Goal: Information Seeking & Learning: Check status

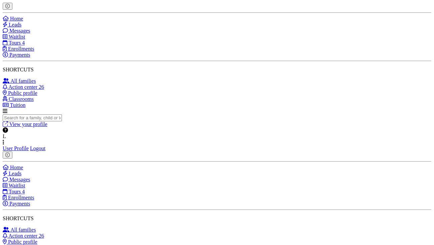
click at [23, 21] on span "Home" at bounding box center [16, 19] width 13 height 6
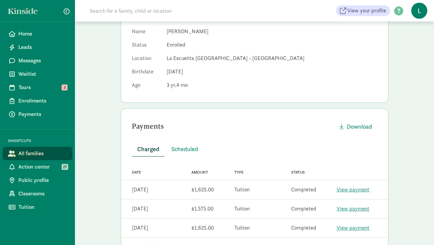
scroll to position [98, 0]
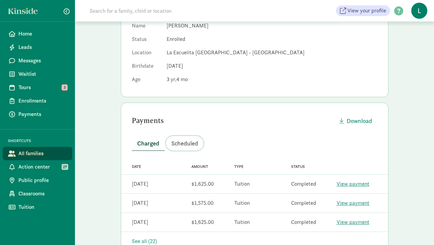
click at [190, 140] on span "Scheduled" at bounding box center [185, 143] width 27 height 9
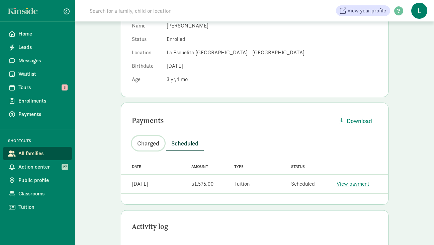
click at [147, 143] on span "Charged" at bounding box center [148, 143] width 22 height 9
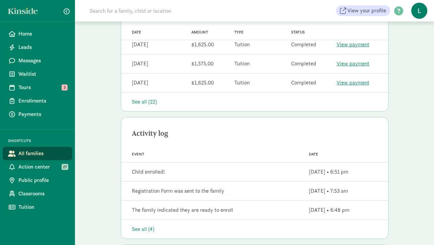
scroll to position [247, 0]
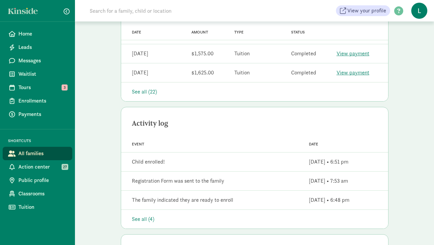
click at [147, 93] on div "See all (22)" at bounding box center [255, 92] width 246 height 8
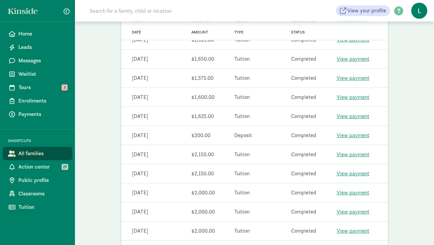
scroll to position [0, 0]
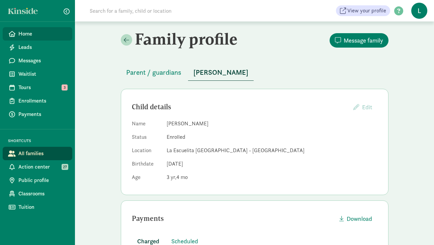
click at [32, 39] on link "Home" at bounding box center [38, 33] width 70 height 13
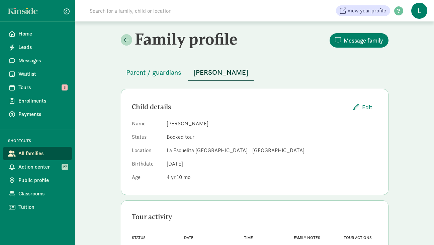
scroll to position [33, 0]
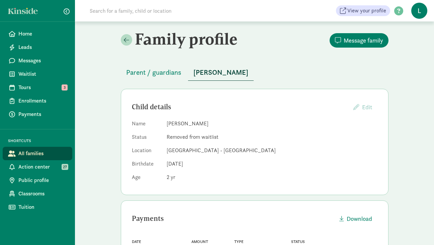
click at [136, 12] on input at bounding box center [180, 10] width 188 height 13
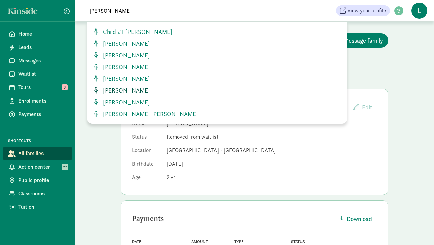
type input "isabella"
click at [123, 89] on span "Isabella Perez" at bounding box center [125, 90] width 50 height 8
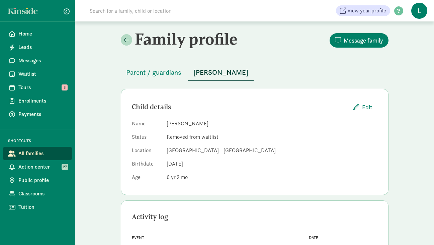
click at [135, 10] on input at bounding box center [180, 10] width 188 height 13
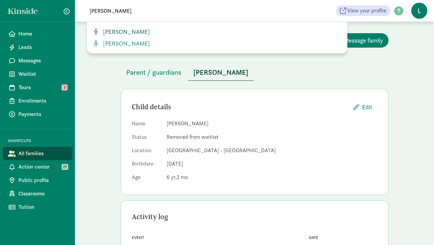
type input "isabella p"
click at [127, 33] on span "[PERSON_NAME]" at bounding box center [125, 32] width 50 height 8
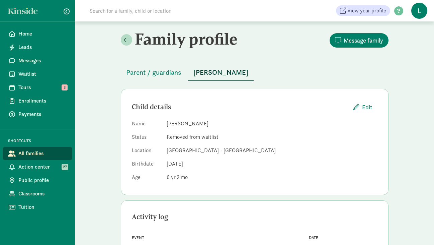
click at [114, 13] on input at bounding box center [180, 10] width 188 height 13
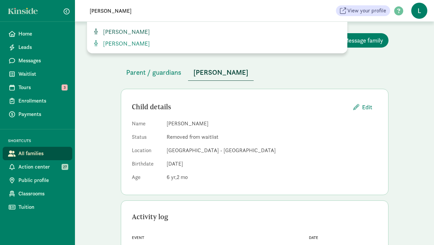
type input "[PERSON_NAME]"
click at [118, 30] on span "[PERSON_NAME]" at bounding box center [125, 32] width 50 height 8
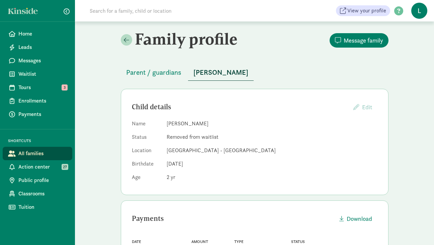
click at [129, 8] on input at bounding box center [180, 10] width 188 height 13
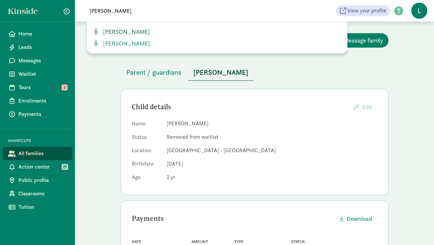
type input "isabella lo"
click at [126, 31] on span "[PERSON_NAME]" at bounding box center [125, 32] width 50 height 8
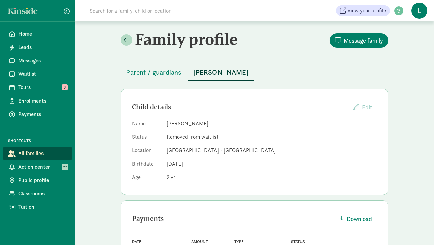
drag, startPoint x: 199, startPoint y: 123, endPoint x: 166, endPoint y: 124, distance: 32.9
click at [166, 124] on dl "Name Isabella Lopez Status Removed from waitlist Location La Escuelita Bilingua…" at bounding box center [255, 152] width 246 height 64
copy dd "[PERSON_NAME]"
click at [121, 14] on input at bounding box center [180, 10] width 188 height 13
paste input "[PERSON_NAME]"
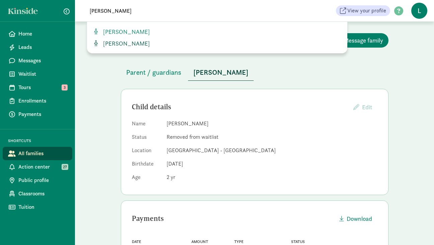
type input "[PERSON_NAME]"
click at [115, 43] on span "[PERSON_NAME]" at bounding box center [125, 44] width 50 height 8
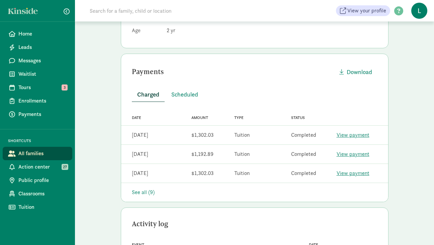
scroll to position [147, 0]
click at [178, 98] on button "Scheduled" at bounding box center [185, 93] width 38 height 14
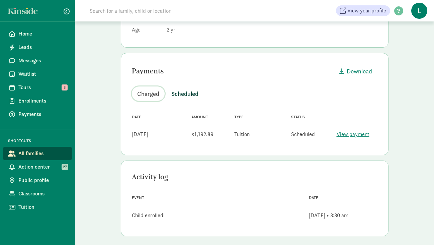
click at [154, 93] on span "Charged" at bounding box center [148, 93] width 22 height 9
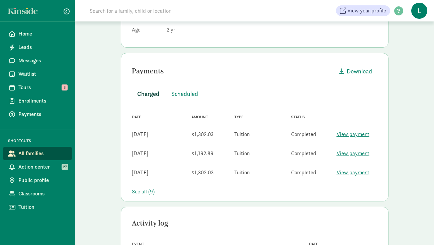
click at [351, 134] on link "View payment" at bounding box center [353, 134] width 33 height 7
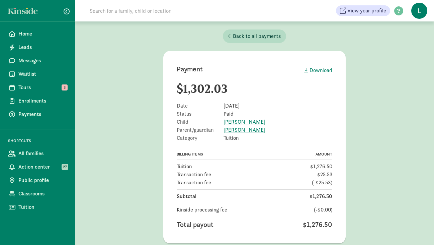
click at [146, 13] on input at bounding box center [180, 10] width 188 height 13
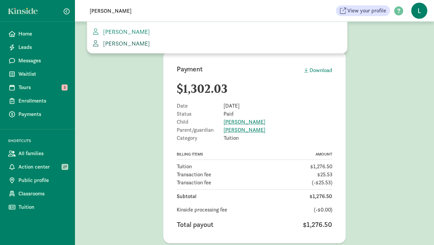
type input "elizabeth all"
click at [130, 43] on span "Elizabeth Allen" at bounding box center [125, 44] width 50 height 8
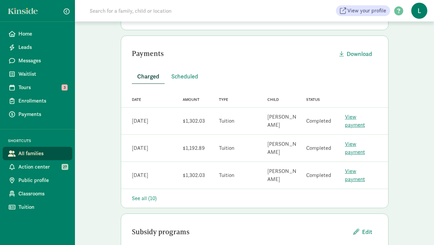
scroll to position [124, 0]
click at [178, 77] on span "Scheduled" at bounding box center [185, 76] width 27 height 9
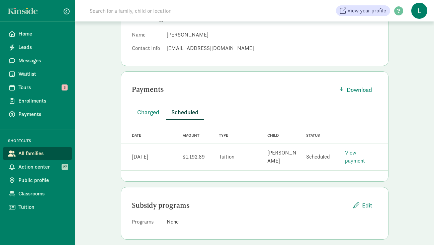
click at [358, 151] on link "View payment" at bounding box center [355, 156] width 20 height 15
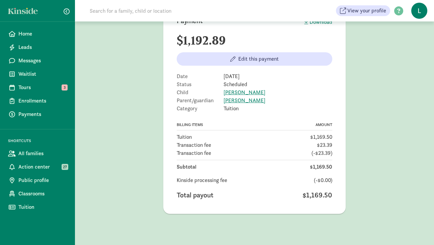
scroll to position [49, 0]
click at [40, 36] on span "Home" at bounding box center [42, 34] width 49 height 8
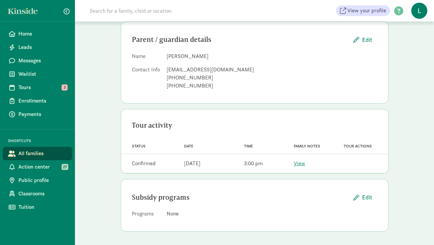
scroll to position [65, 0]
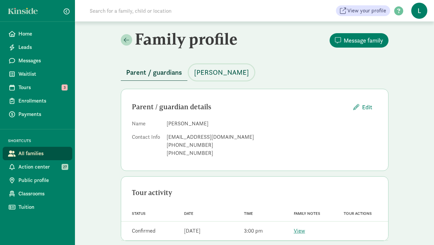
click at [204, 69] on span "Dylan Seto" at bounding box center [221, 72] width 55 height 11
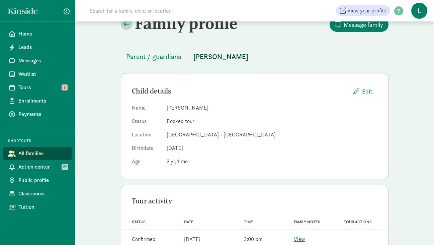
scroll to position [12, 0]
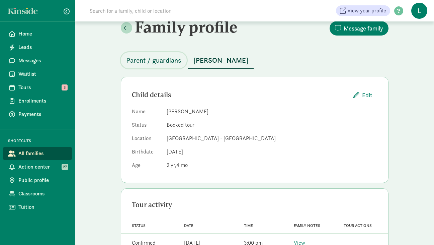
click at [158, 60] on span "Parent / guardians" at bounding box center [153, 60] width 55 height 11
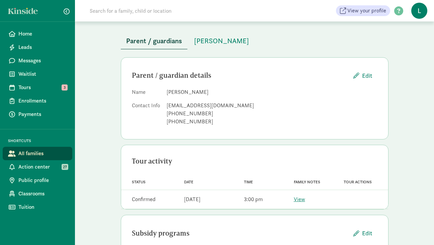
scroll to position [33, 0]
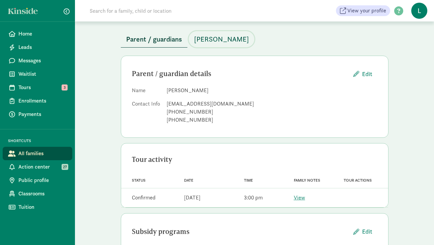
click at [207, 39] on span "[PERSON_NAME]" at bounding box center [221, 39] width 55 height 11
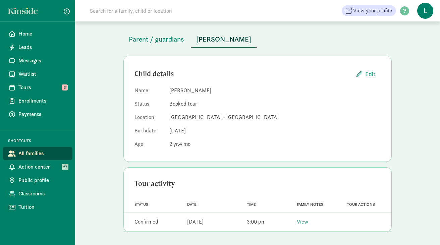
click at [109, 10] on input at bounding box center [180, 10] width 188 height 13
paste input "Benjamin Clemens"
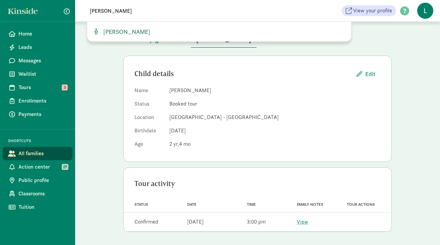
type input "Benjamin Clemens"
click at [126, 31] on span "Benjamin Clemens" at bounding box center [125, 32] width 50 height 8
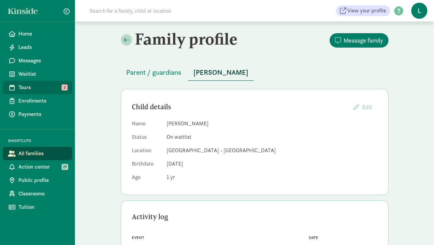
click at [28, 90] on span "Tours" at bounding box center [42, 87] width 49 height 8
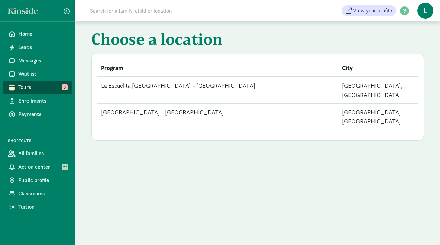
click at [175, 104] on td "[GEOGRAPHIC_DATA] - [GEOGRAPHIC_DATA]" at bounding box center [217, 117] width 241 height 26
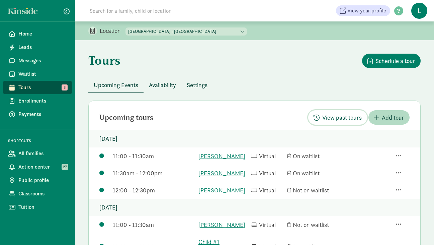
click at [340, 118] on span "View past tours" at bounding box center [343, 117] width 40 height 9
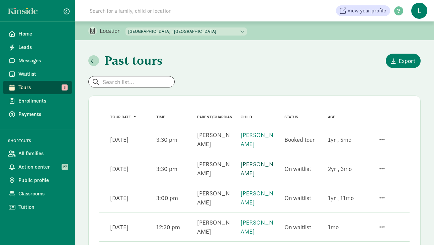
click at [253, 167] on link "Thomas Haylock" at bounding box center [257, 168] width 33 height 17
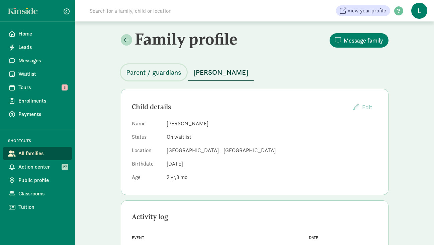
click at [169, 70] on span "Parent / guardians" at bounding box center [153, 72] width 55 height 11
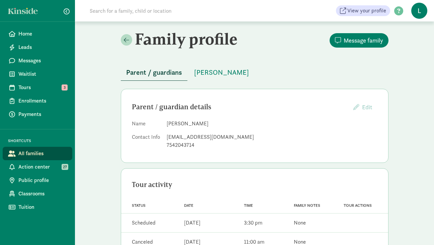
drag, startPoint x: 199, startPoint y: 124, endPoint x: 166, endPoint y: 124, distance: 32.8
click at [166, 124] on dl "Name [PERSON_NAME] Contact Info [EMAIL_ADDRESS][DOMAIN_NAME] 7542043714" at bounding box center [255, 136] width 246 height 32
copy dd "[PERSON_NAME]"
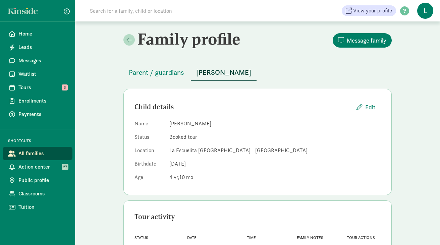
scroll to position [33, 0]
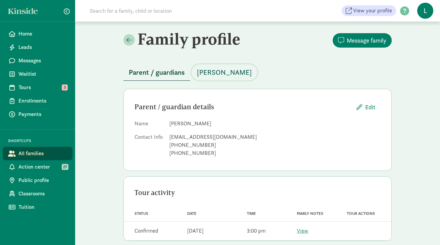
click at [213, 72] on span "[PERSON_NAME]" at bounding box center [224, 72] width 55 height 11
